Goal: Task Accomplishment & Management: Complete application form

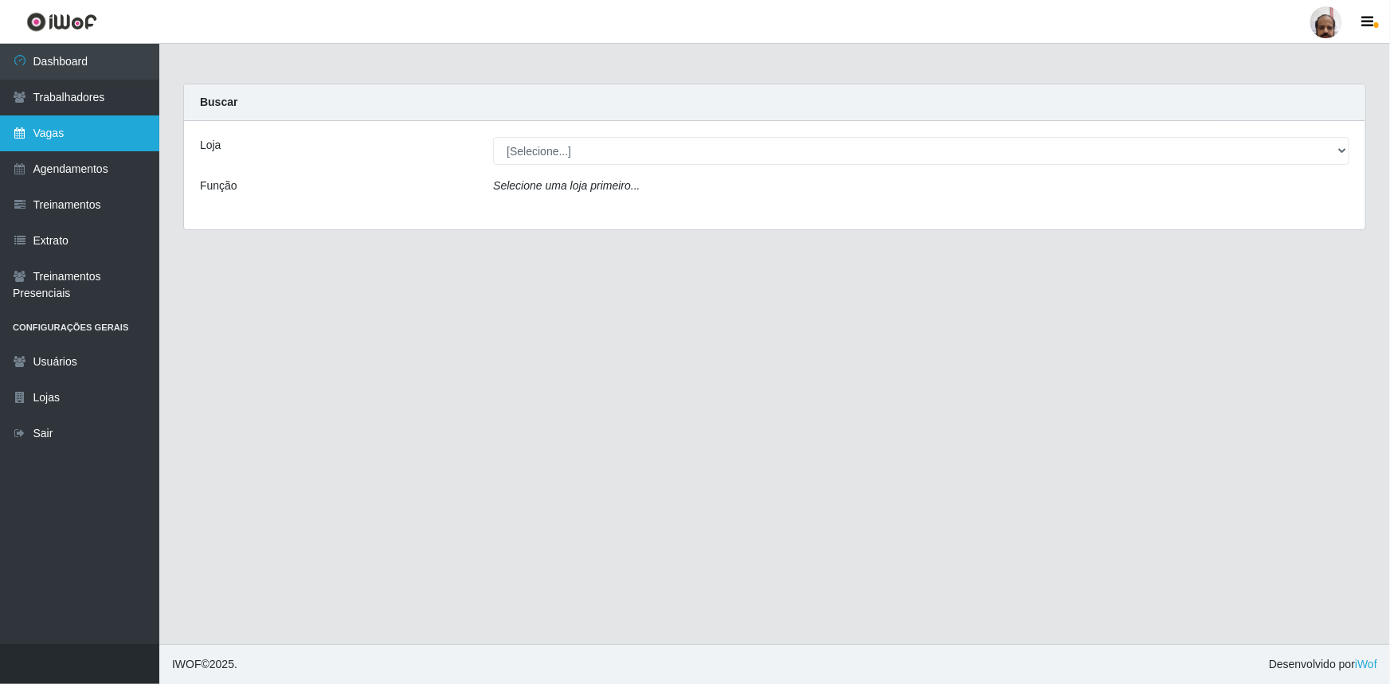
click at [116, 137] on link "Vagas" at bounding box center [79, 134] width 159 height 36
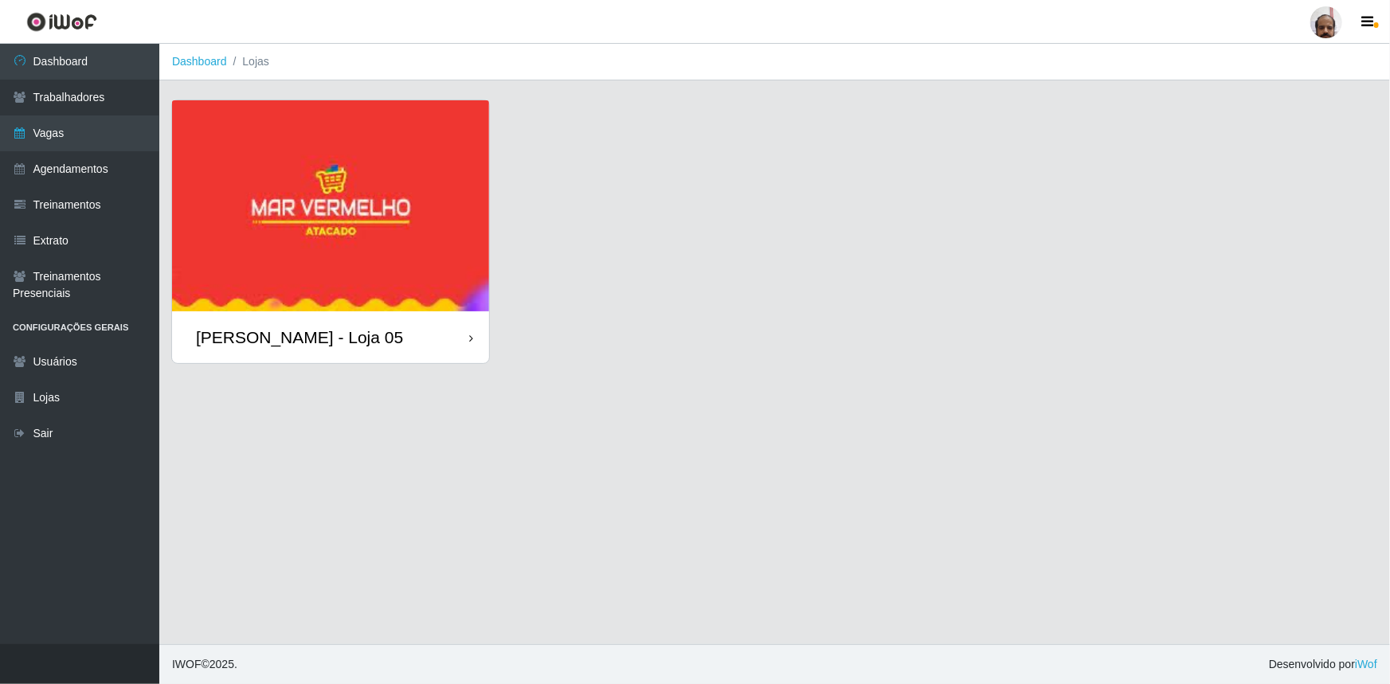
click at [351, 340] on div "[PERSON_NAME] - Loja 05" at bounding box center [299, 337] width 207 height 20
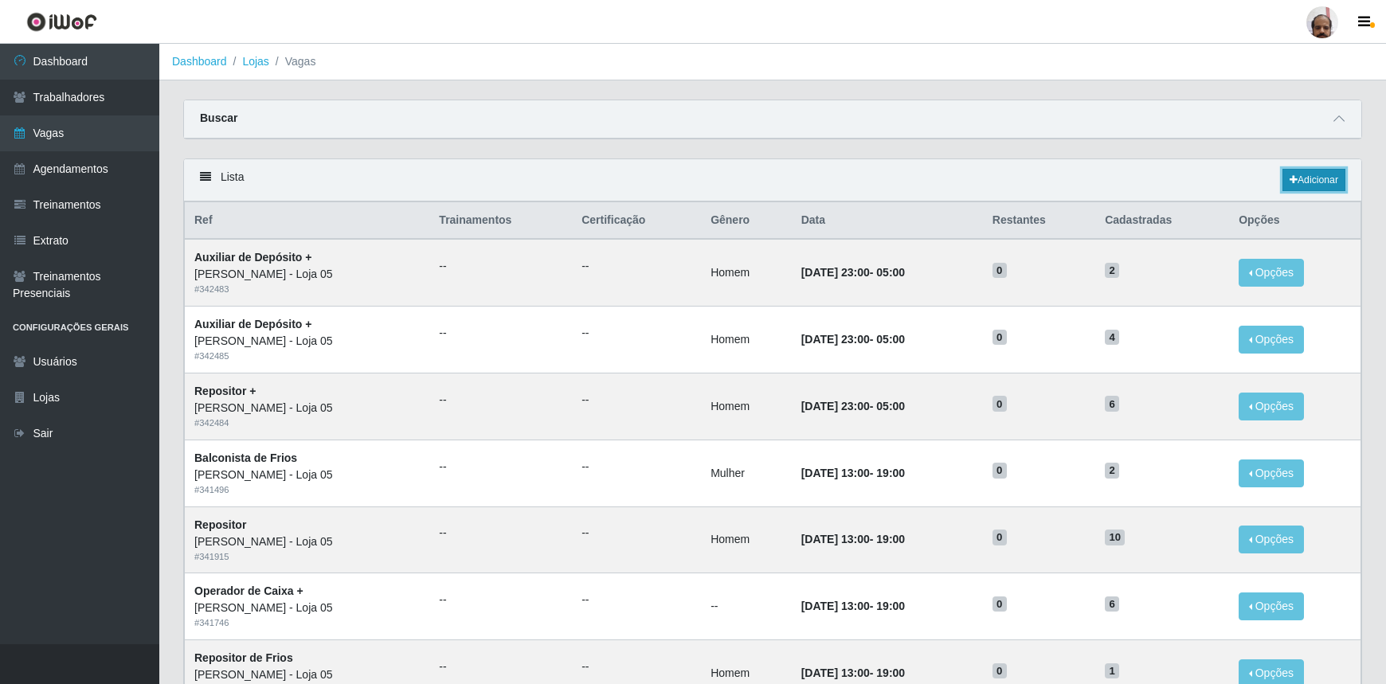
click at [1327, 178] on link "Adicionar" at bounding box center [1314, 180] width 63 height 22
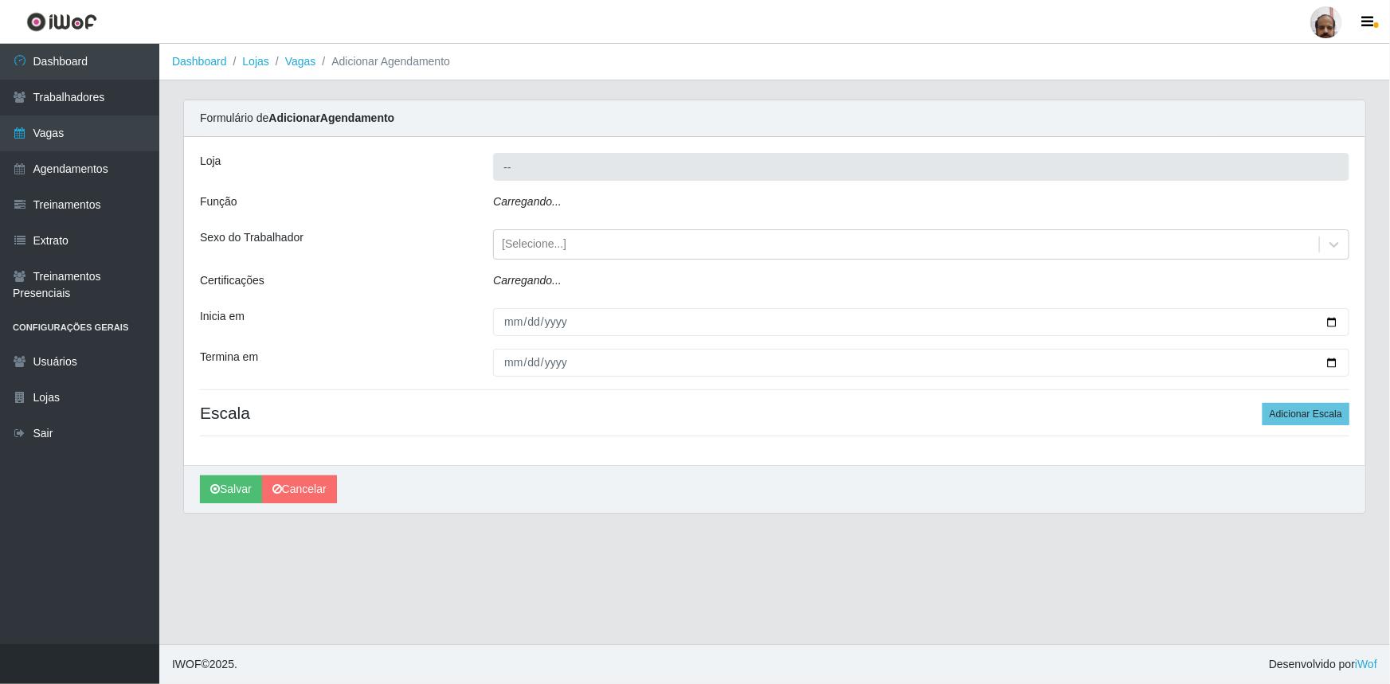
type input "[PERSON_NAME] - Loja 05"
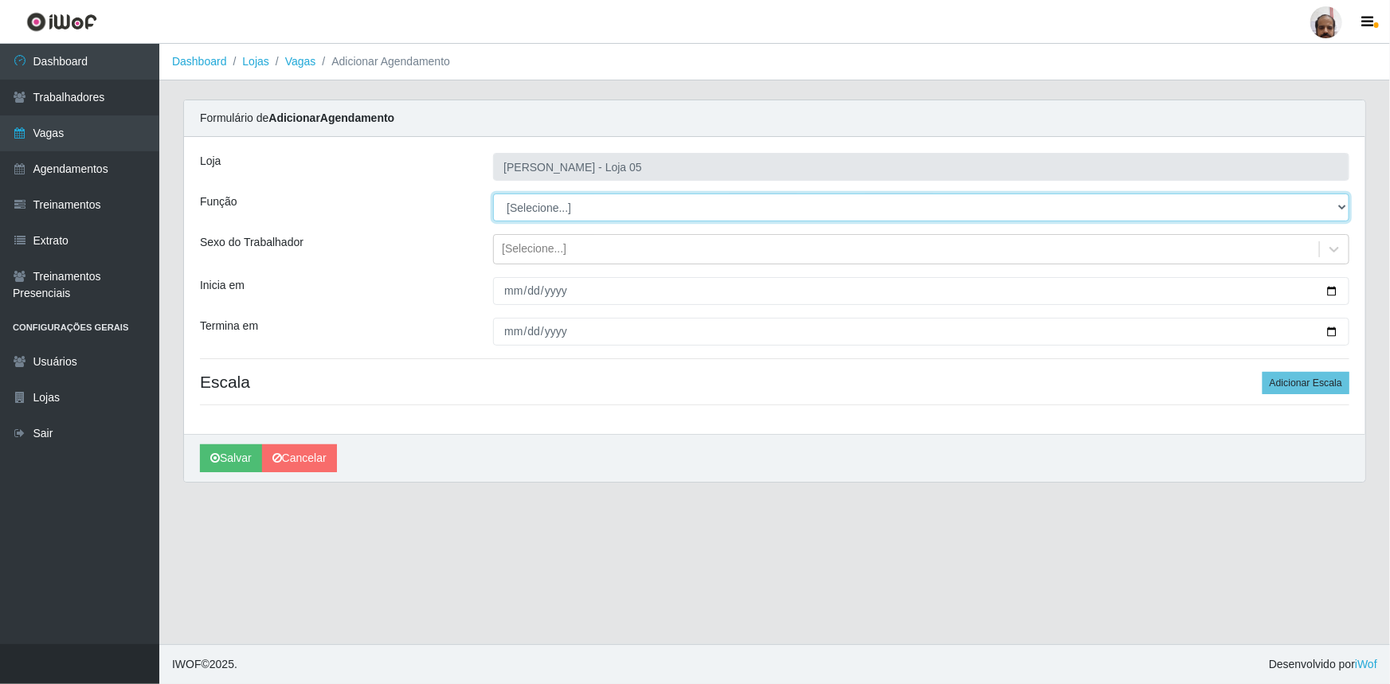
click at [1341, 206] on select "[Selecione...] ASG ASG + ASG ++ Auxiliar de Depósito Auxiliar de Depósito + Aux…" at bounding box center [921, 208] width 856 height 28
select select "1"
click at [493, 194] on select "[Selecione...] ASG ASG + ASG ++ Auxiliar de Depósito Auxiliar de Depósito + Aux…" at bounding box center [921, 208] width 856 height 28
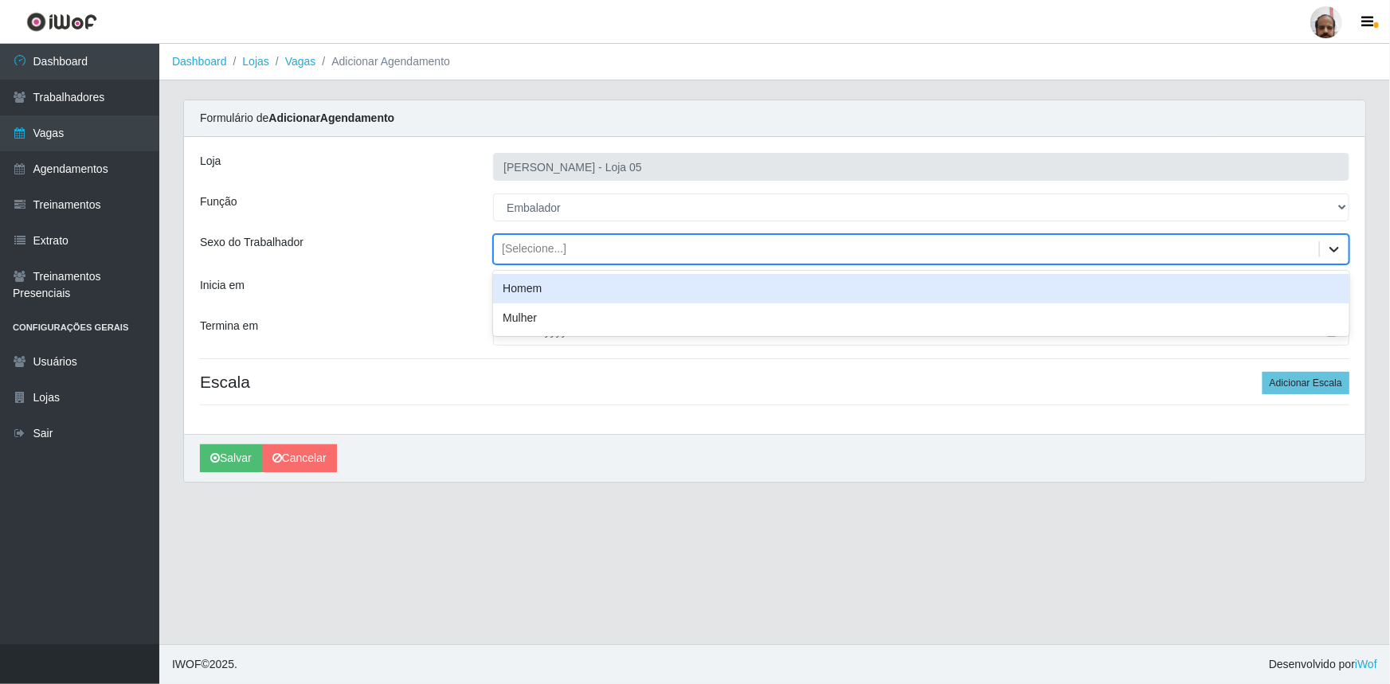
click at [1338, 249] on icon at bounding box center [1335, 250] width 10 height 6
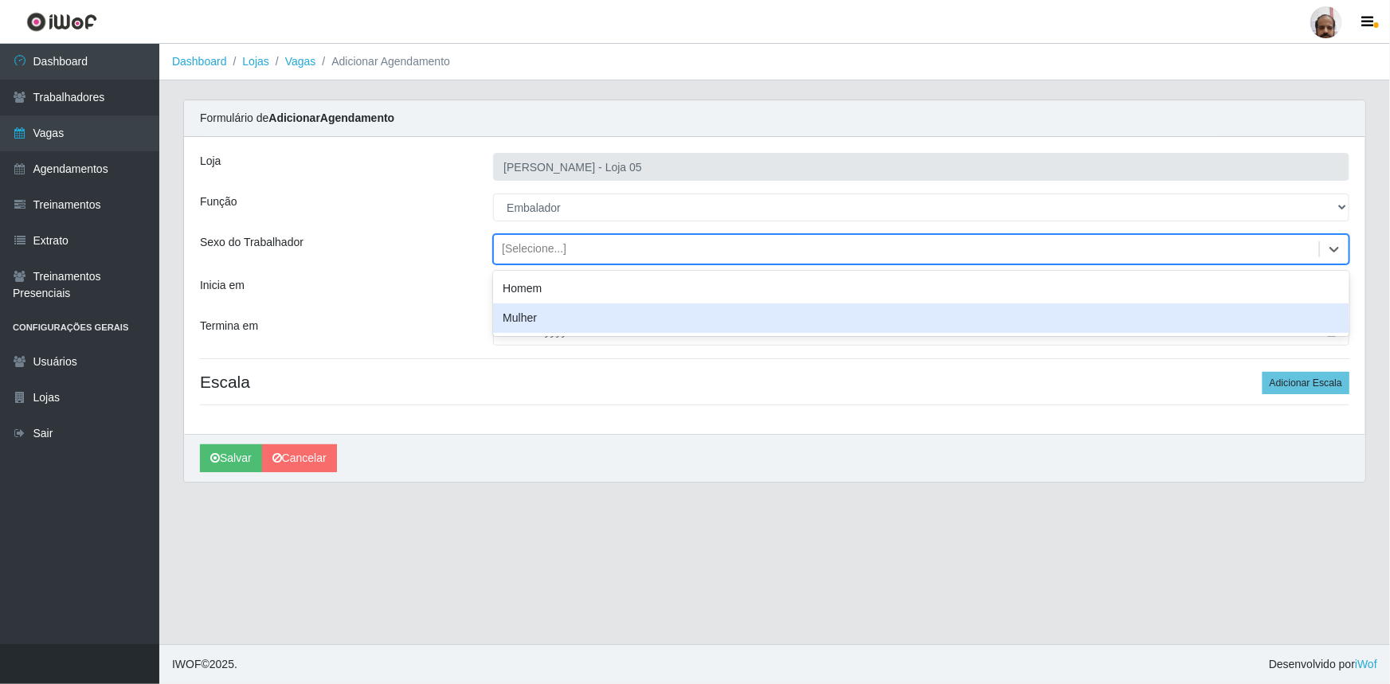
drag, startPoint x: 283, startPoint y: 284, endPoint x: 508, endPoint y: 319, distance: 228.2
click at [284, 284] on div "Inicia em" at bounding box center [334, 291] width 293 height 28
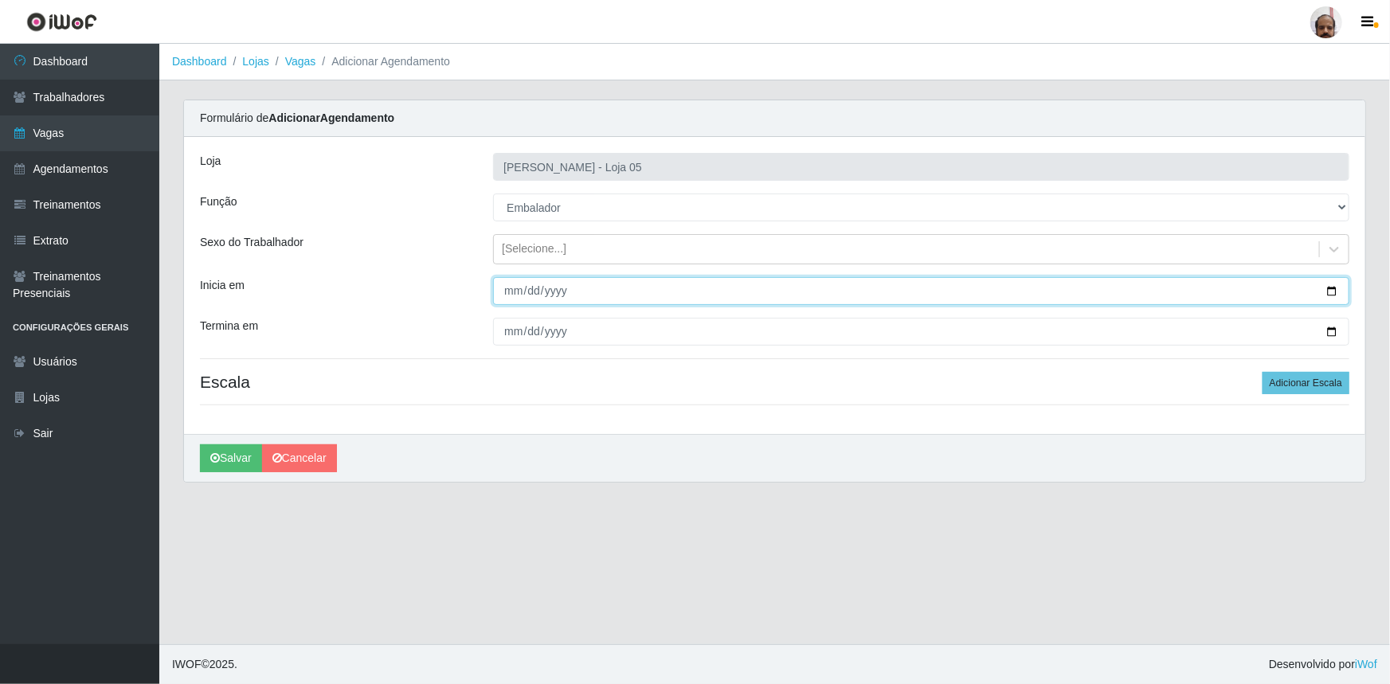
click at [1338, 288] on input "Inicia em" at bounding box center [921, 291] width 856 height 28
click at [1335, 290] on input "Inicia em" at bounding box center [921, 291] width 856 height 28
type input "[DATE]"
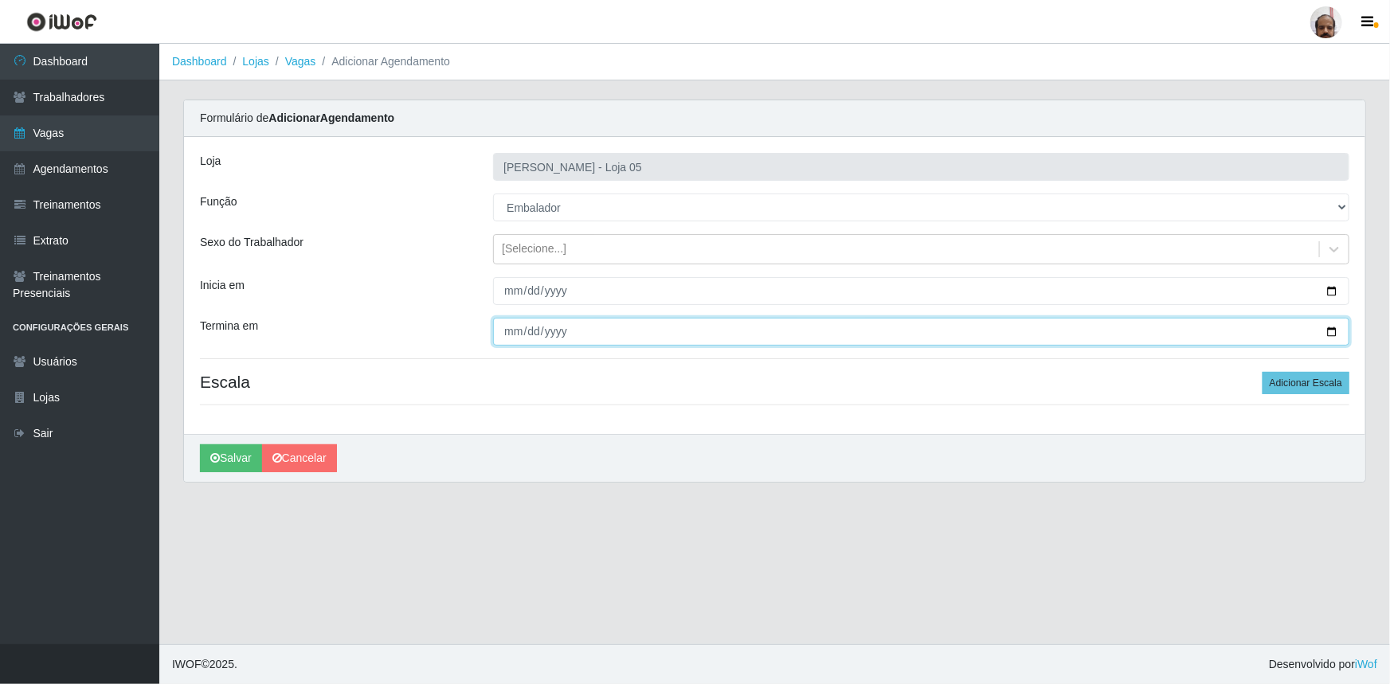
click at [1333, 333] on input "Termina em" at bounding box center [921, 332] width 856 height 28
type input "[DATE]"
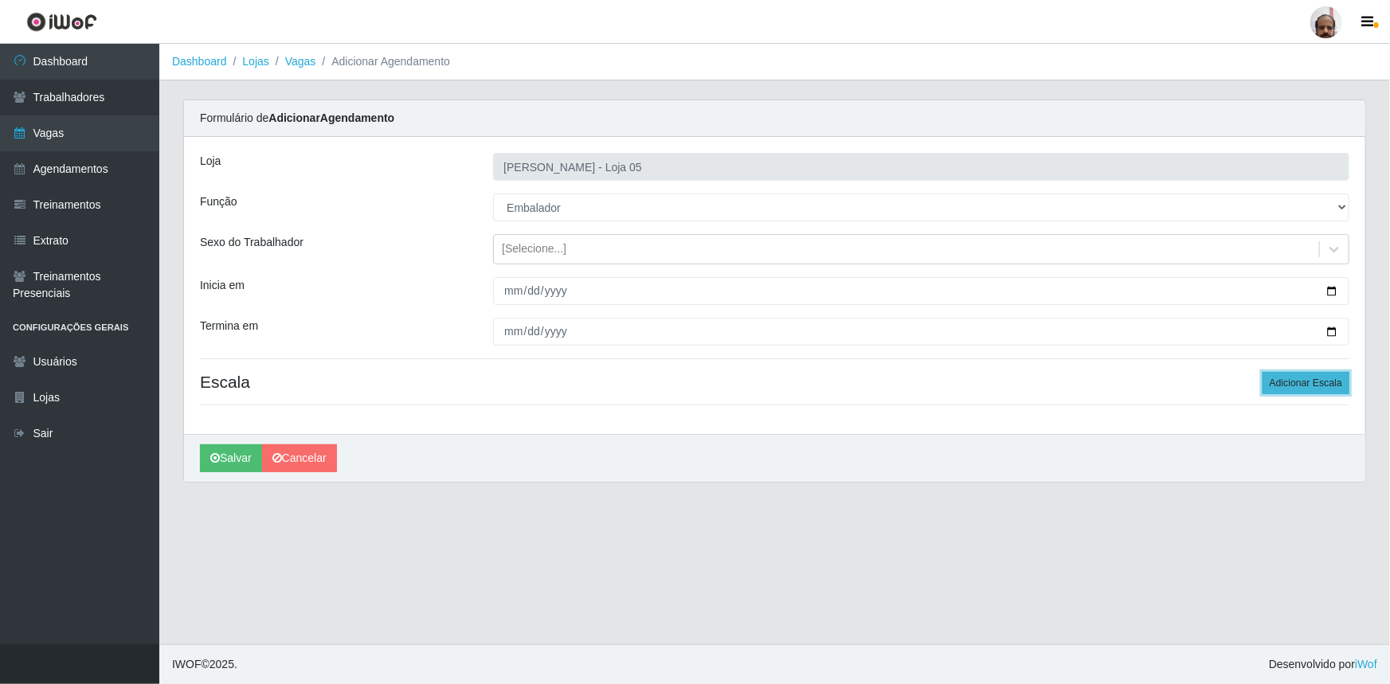
click at [1327, 392] on button "Adicionar Escala" at bounding box center [1306, 383] width 87 height 22
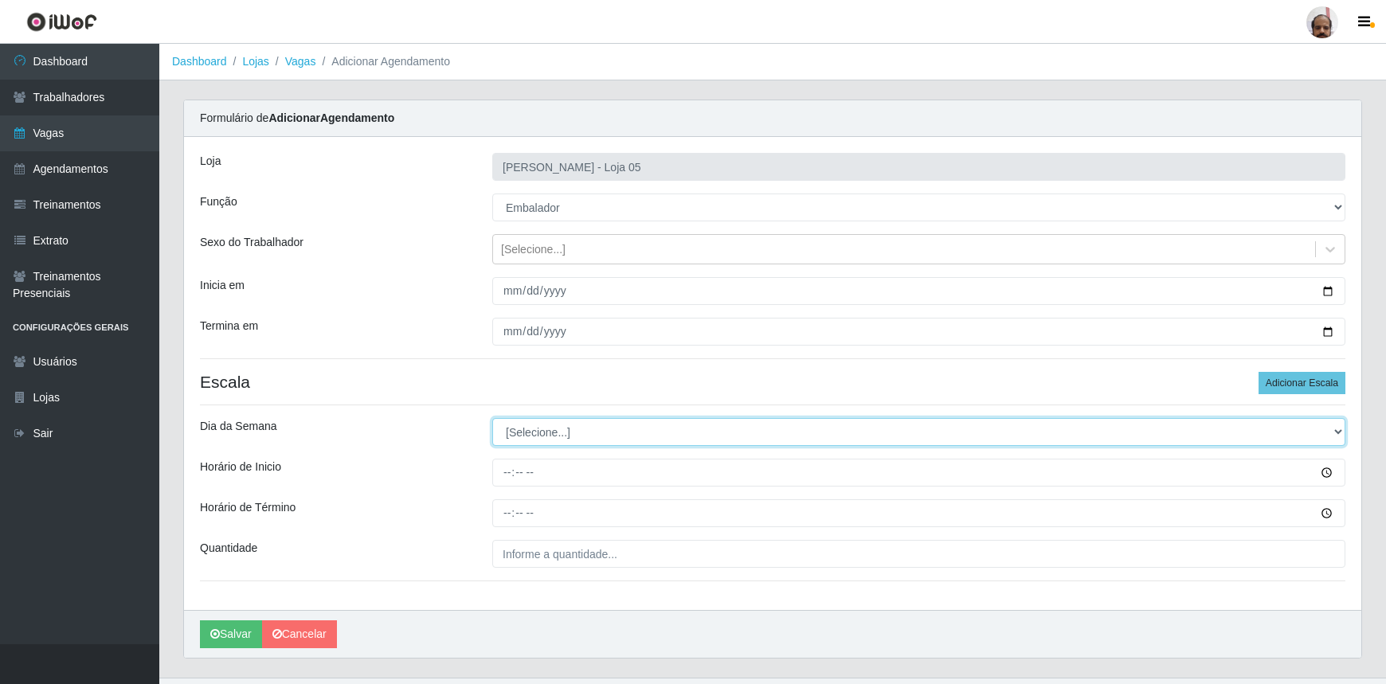
click at [1338, 429] on select "[Selecione...] Segunda Terça Quarta Quinta Sexta Sábado Domingo" at bounding box center [918, 432] width 853 height 28
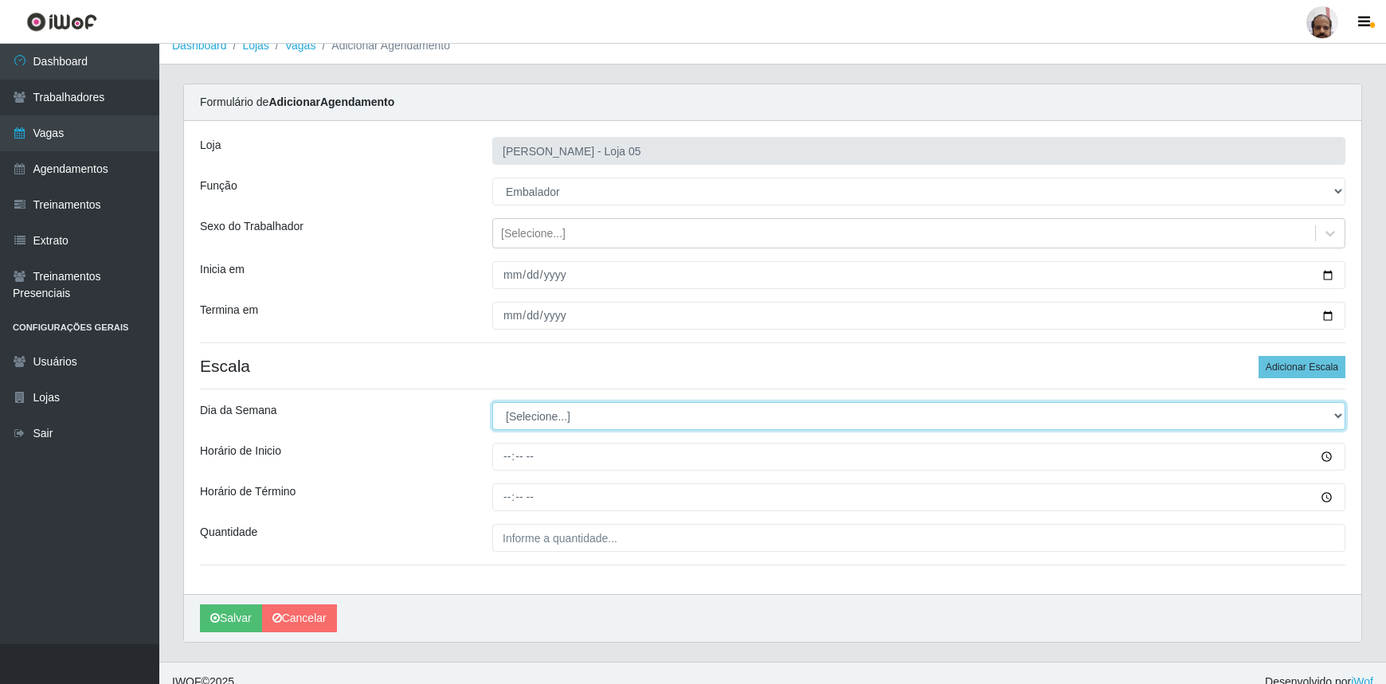
scroll to position [32, 0]
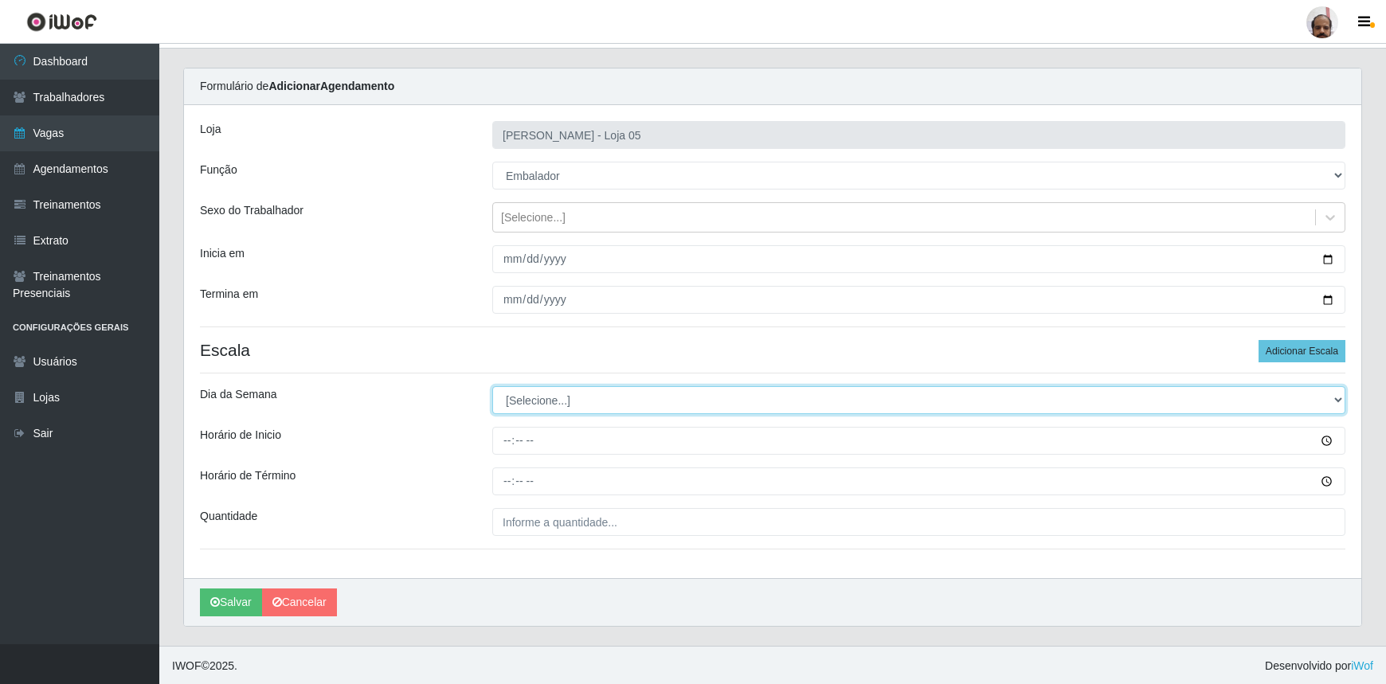
drag, startPoint x: 1339, startPoint y: 399, endPoint x: 1294, endPoint y: 407, distance: 46.1
click at [1339, 399] on select "[Selecione...] Segunda Terça Quarta Quinta Sexta Sábado Domingo" at bounding box center [918, 400] width 853 height 28
select select "0"
click at [492, 386] on select "[Selecione...] Segunda Terça Quarta Quinta Sexta Sábado Domingo" at bounding box center [918, 400] width 853 height 28
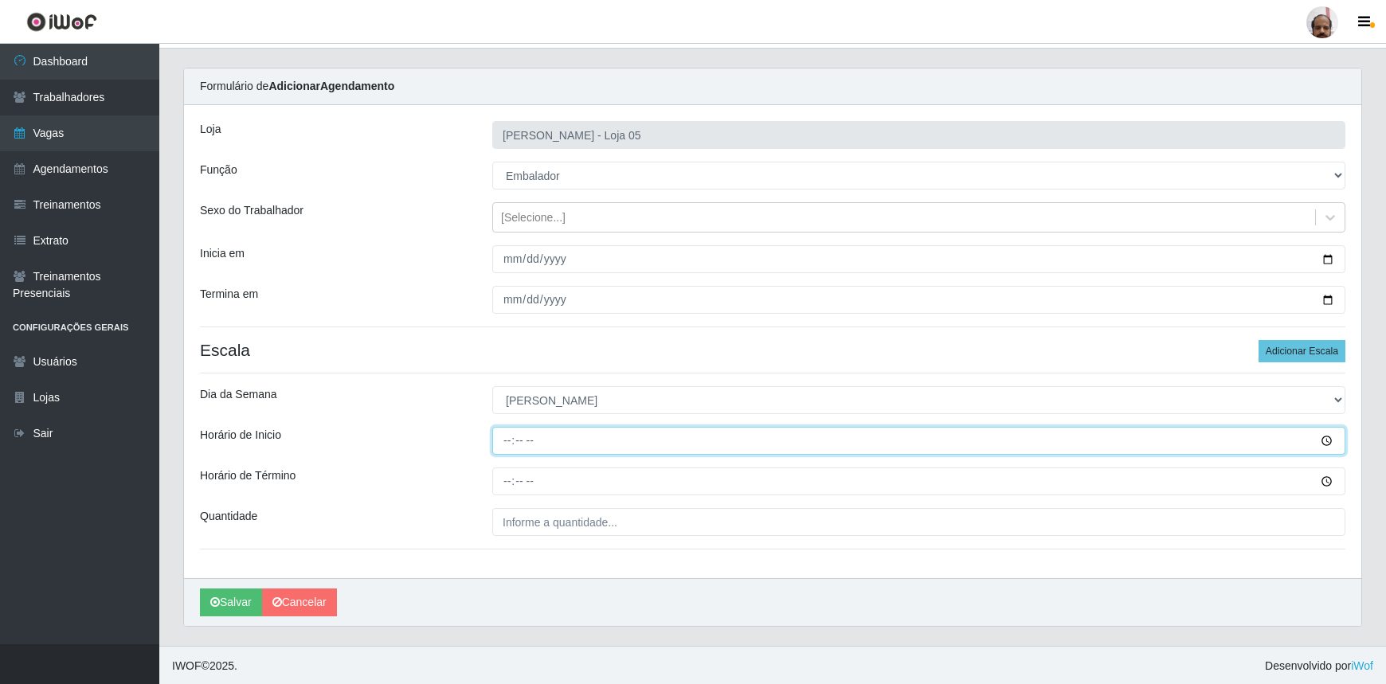
click at [498, 441] on input "Horário de Inicio" at bounding box center [918, 441] width 853 height 28
type input "09:00"
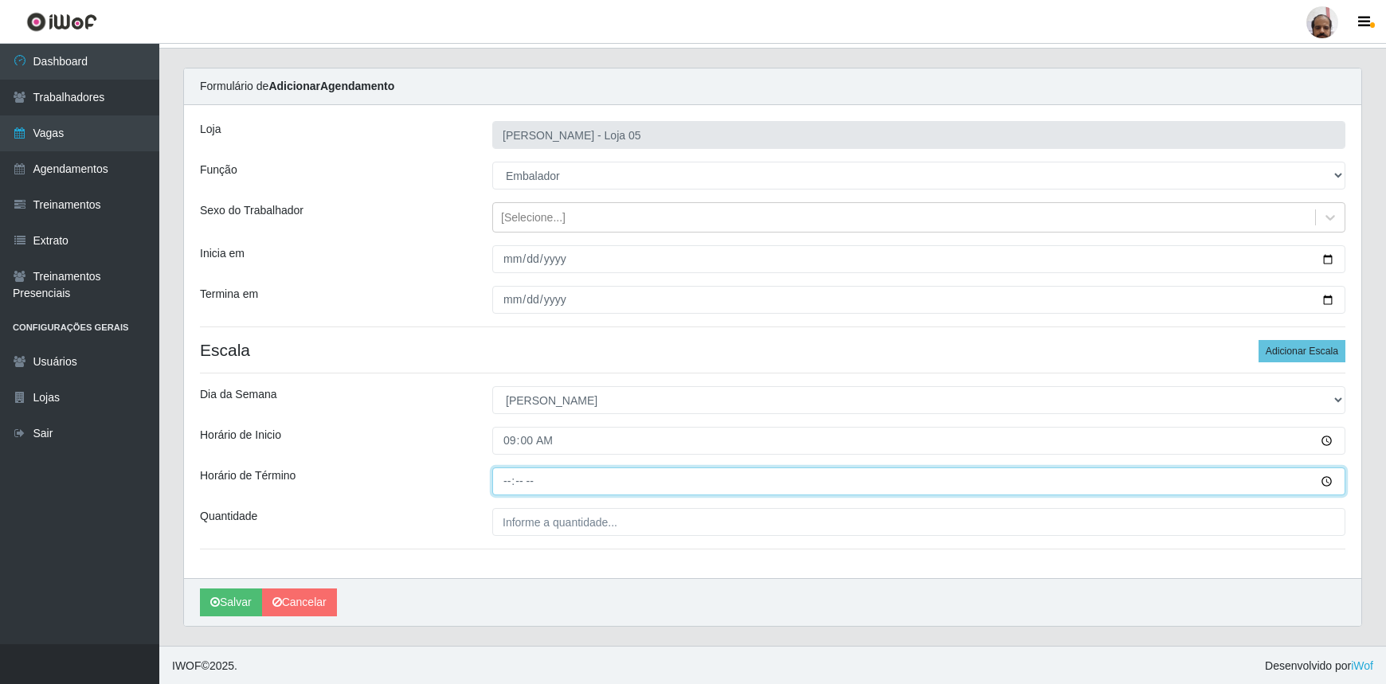
click at [501, 482] on input "Horário de Término" at bounding box center [918, 482] width 853 height 28
type input "15:00"
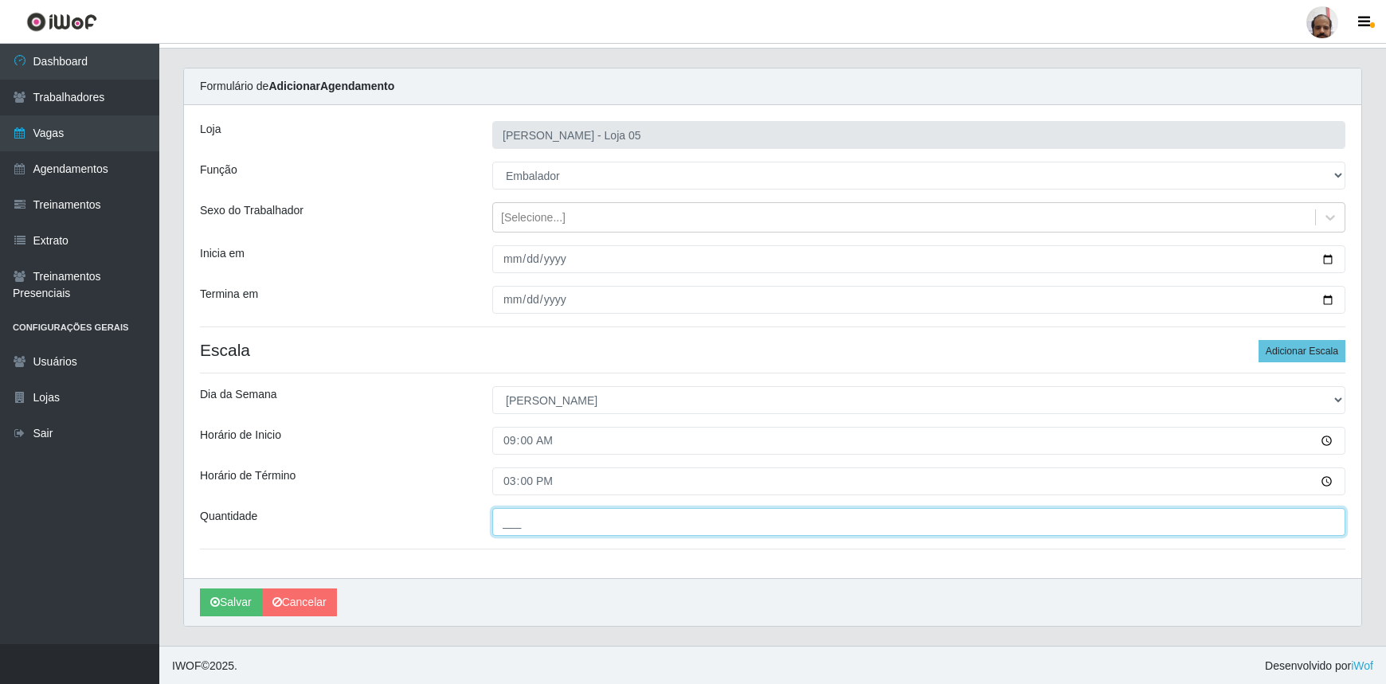
click at [511, 519] on input "___" at bounding box center [918, 522] width 853 height 28
type input "8__"
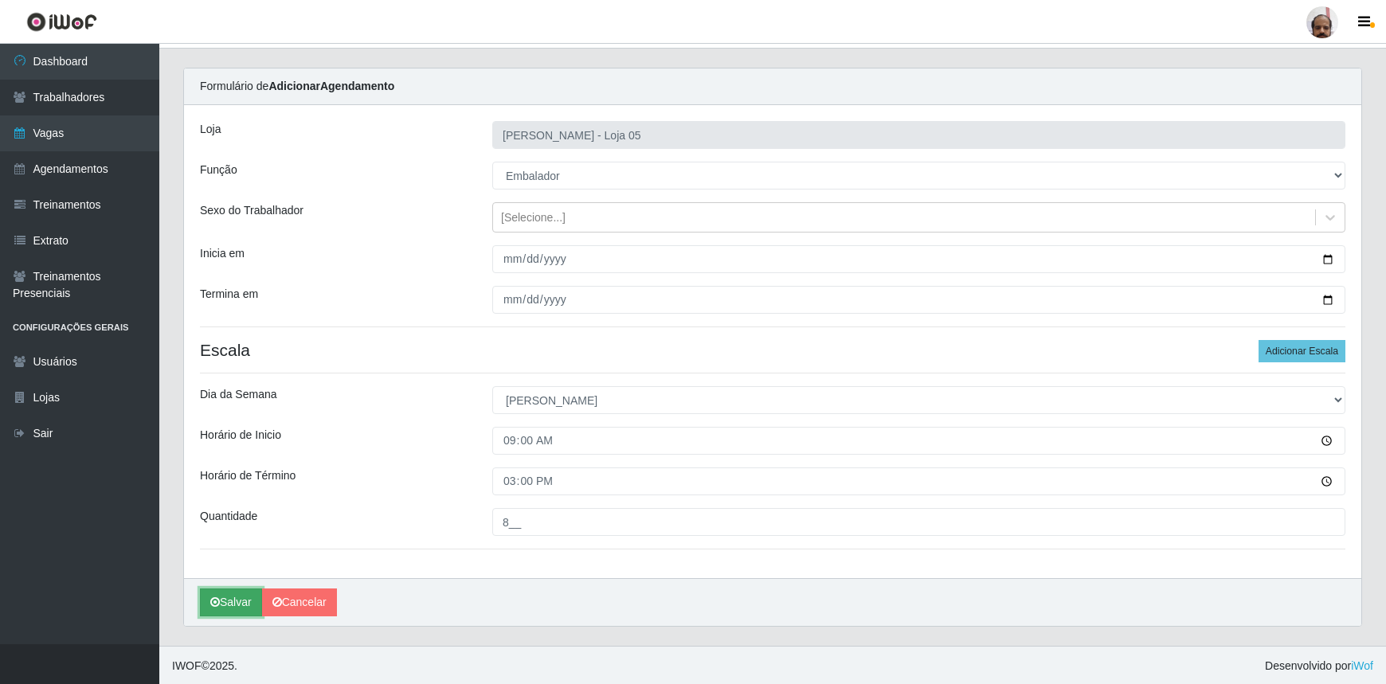
click at [239, 598] on button "Salvar" at bounding box center [231, 603] width 62 height 28
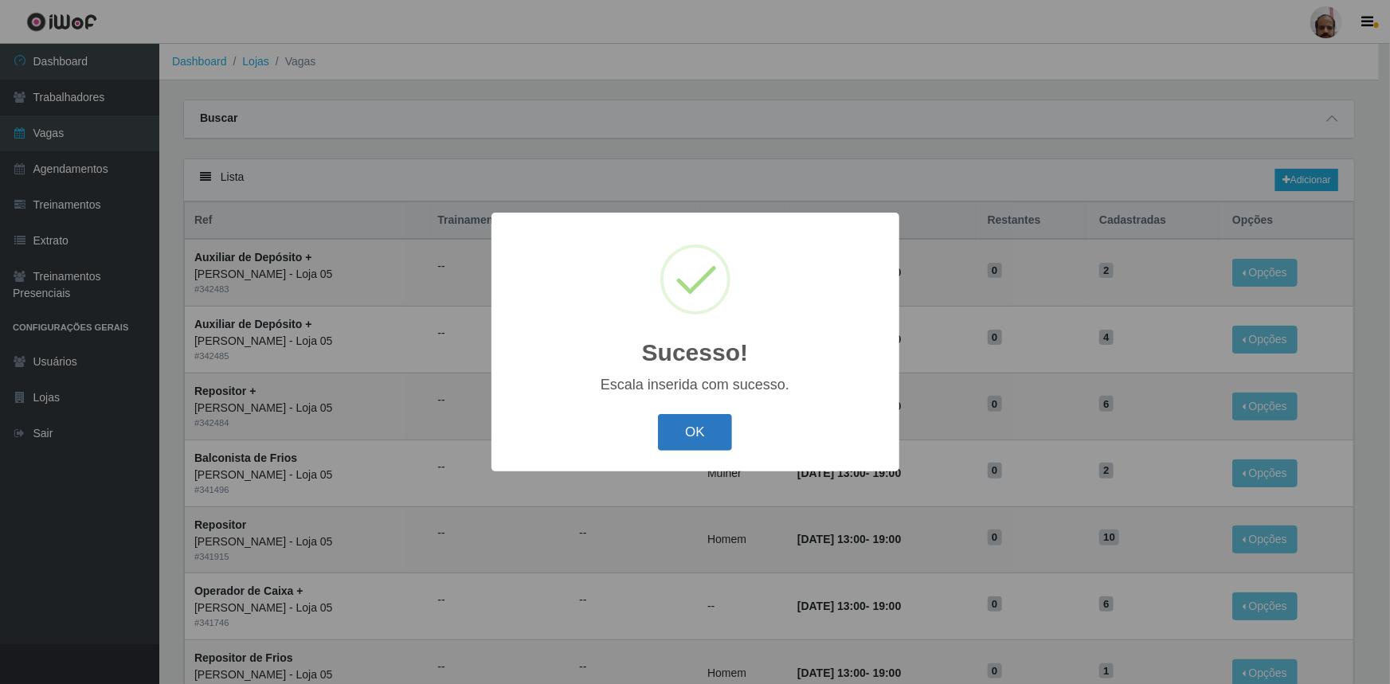
click at [717, 446] on button "OK" at bounding box center [695, 432] width 74 height 37
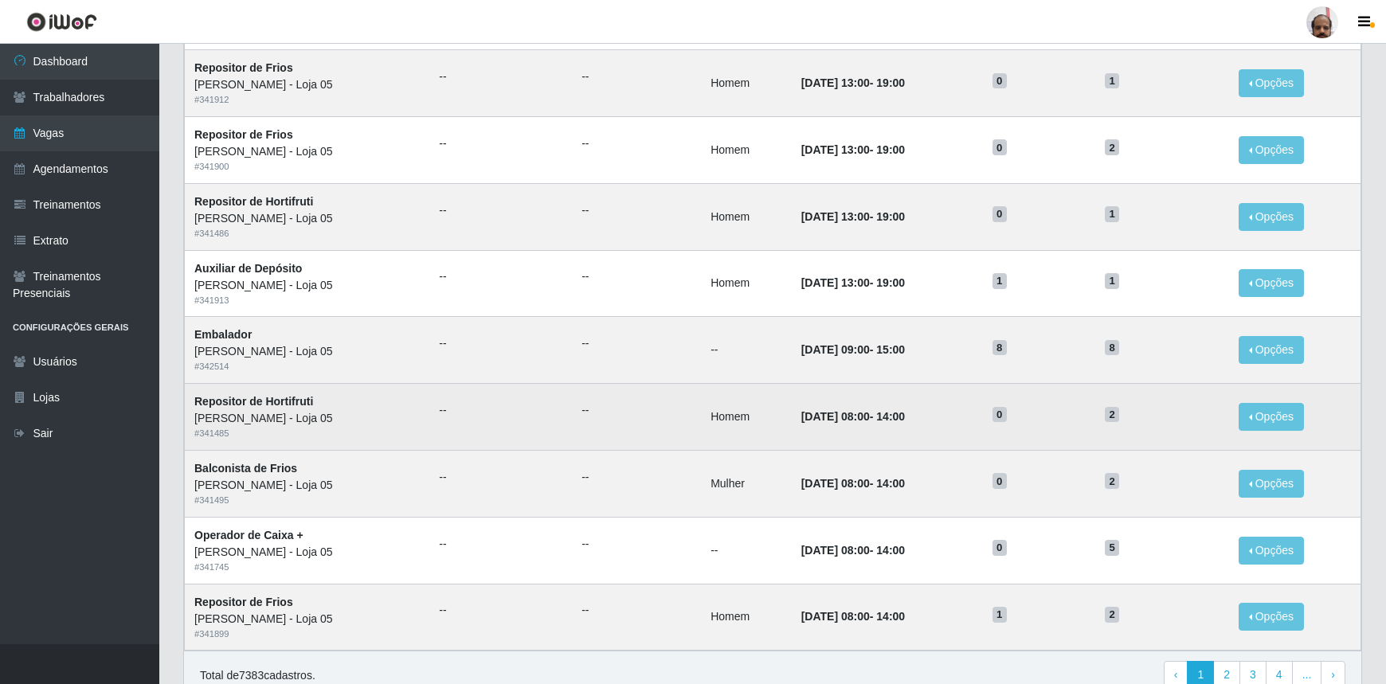
scroll to position [663, 0]
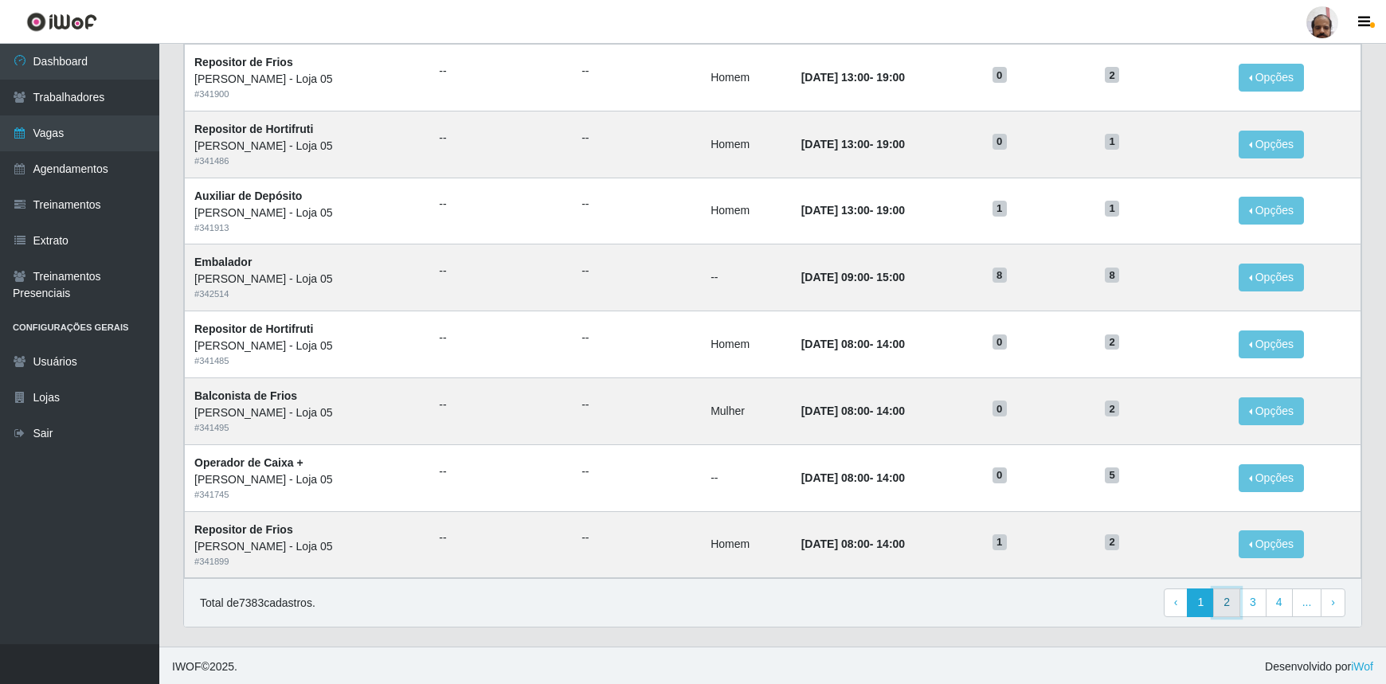
click at [1235, 605] on link "2" at bounding box center [1226, 603] width 27 height 29
